Goal: Task Accomplishment & Management: Use online tool/utility

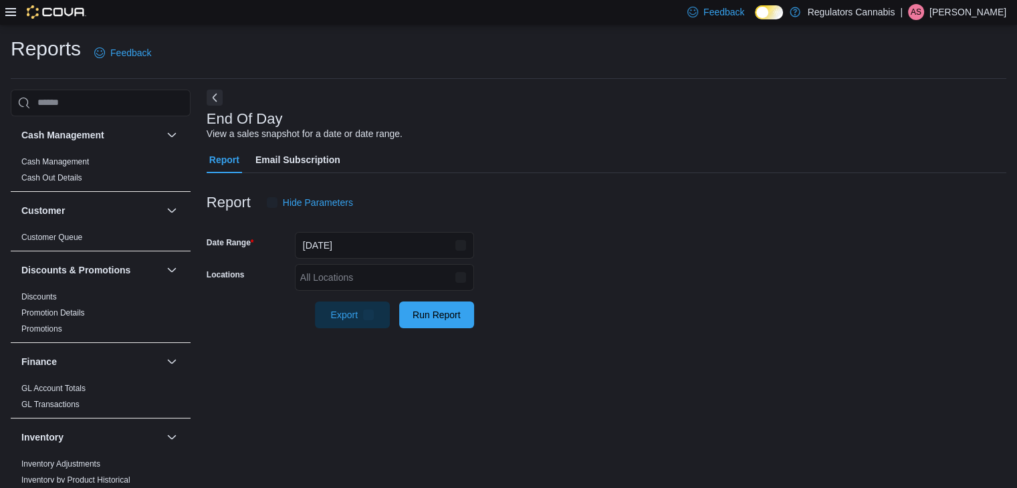
scroll to position [5, 0]
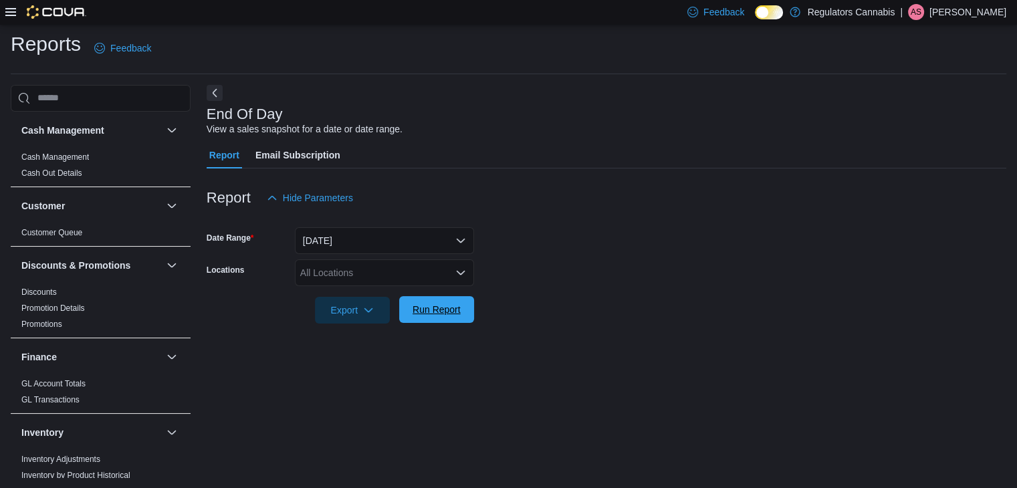
click at [464, 316] on span "Run Report" at bounding box center [436, 309] width 59 height 27
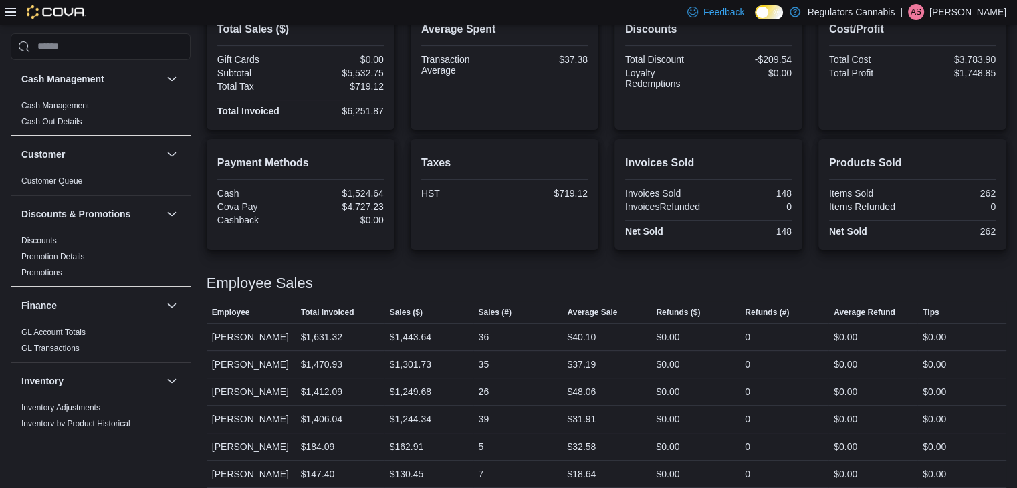
scroll to position [348, 0]
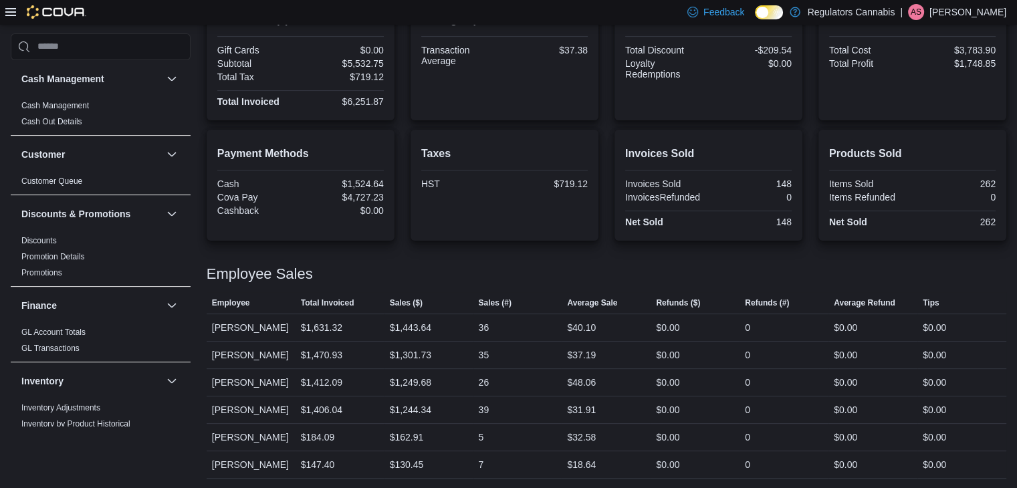
click at [512, 285] on div at bounding box center [607, 287] width 800 height 11
